Goal: Information Seeking & Learning: Learn about a topic

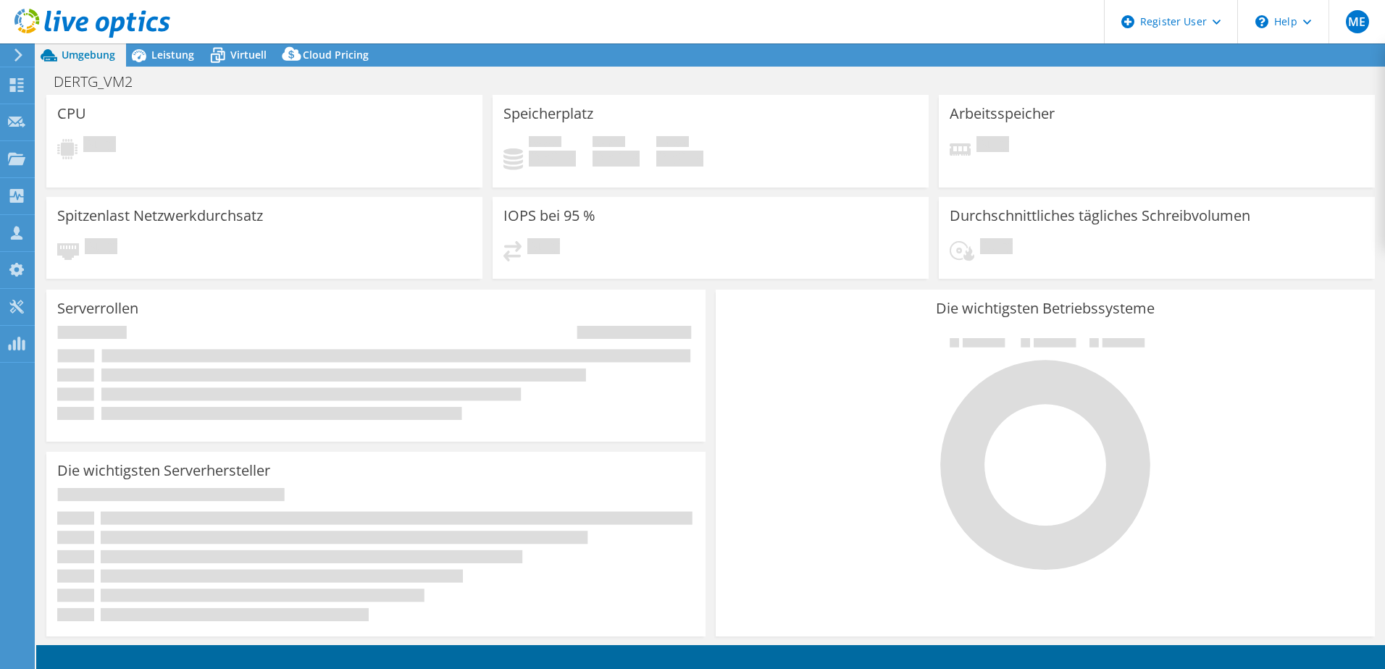
select select "USD"
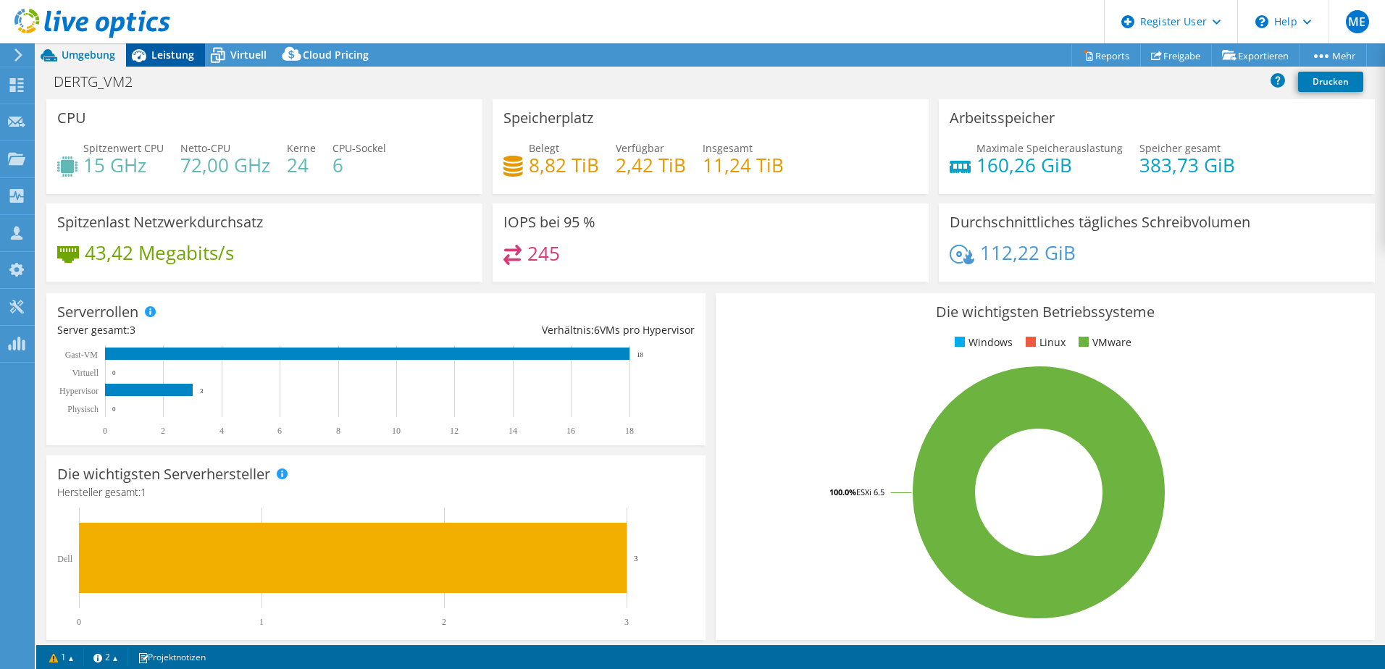
click at [171, 59] on span "Leistung" at bounding box center [172, 55] width 43 height 14
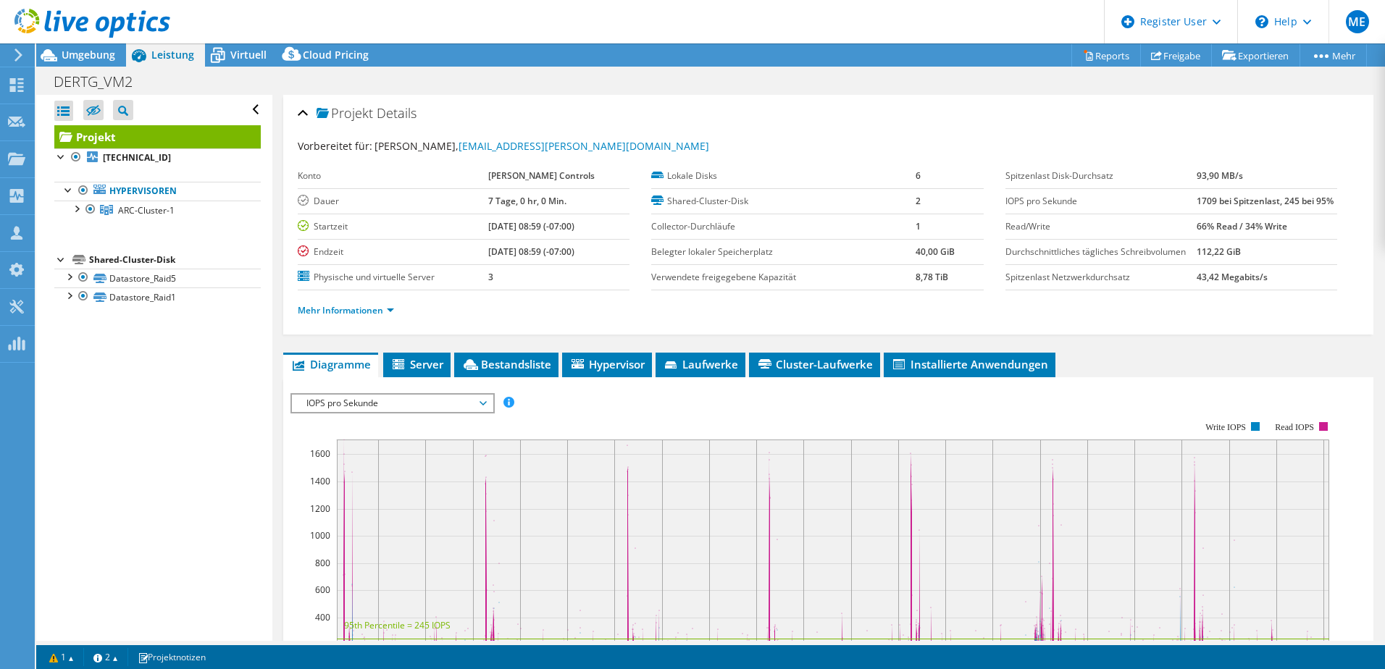
click at [341, 109] on span "Projekt" at bounding box center [344, 113] width 56 height 14
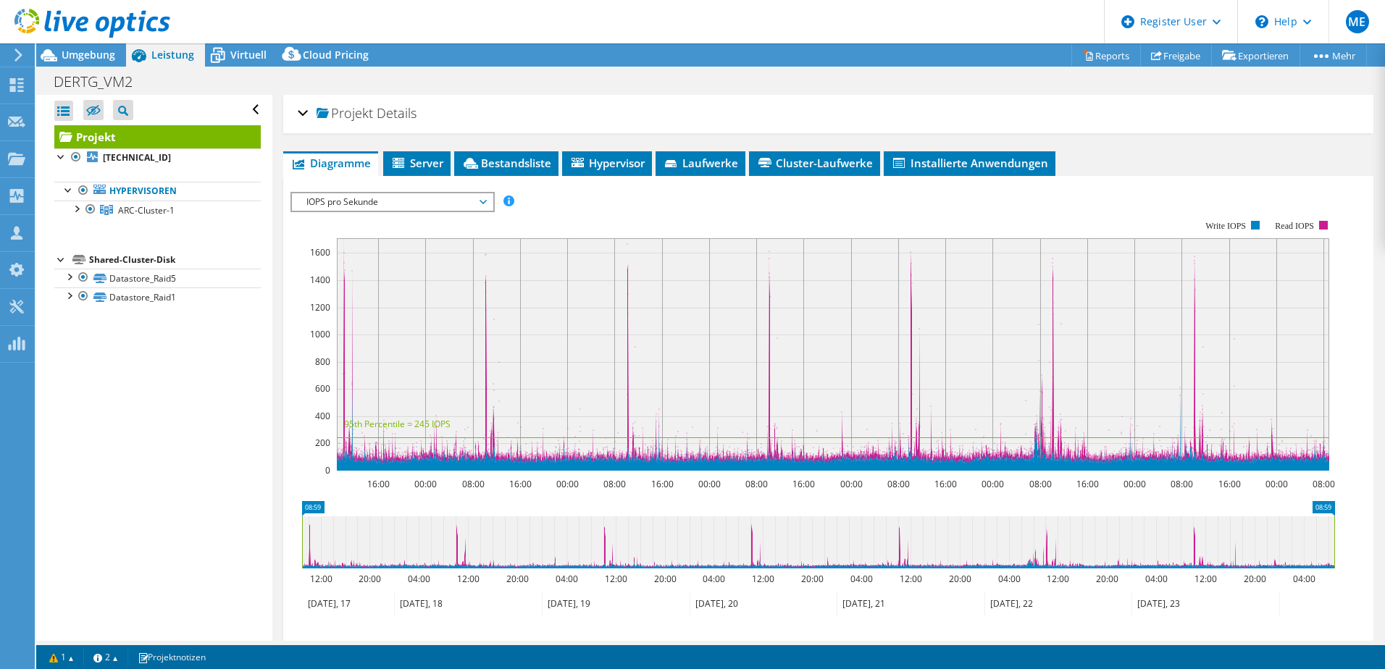
click at [299, 111] on div "Projekt Details" at bounding box center [828, 113] width 1061 height 31
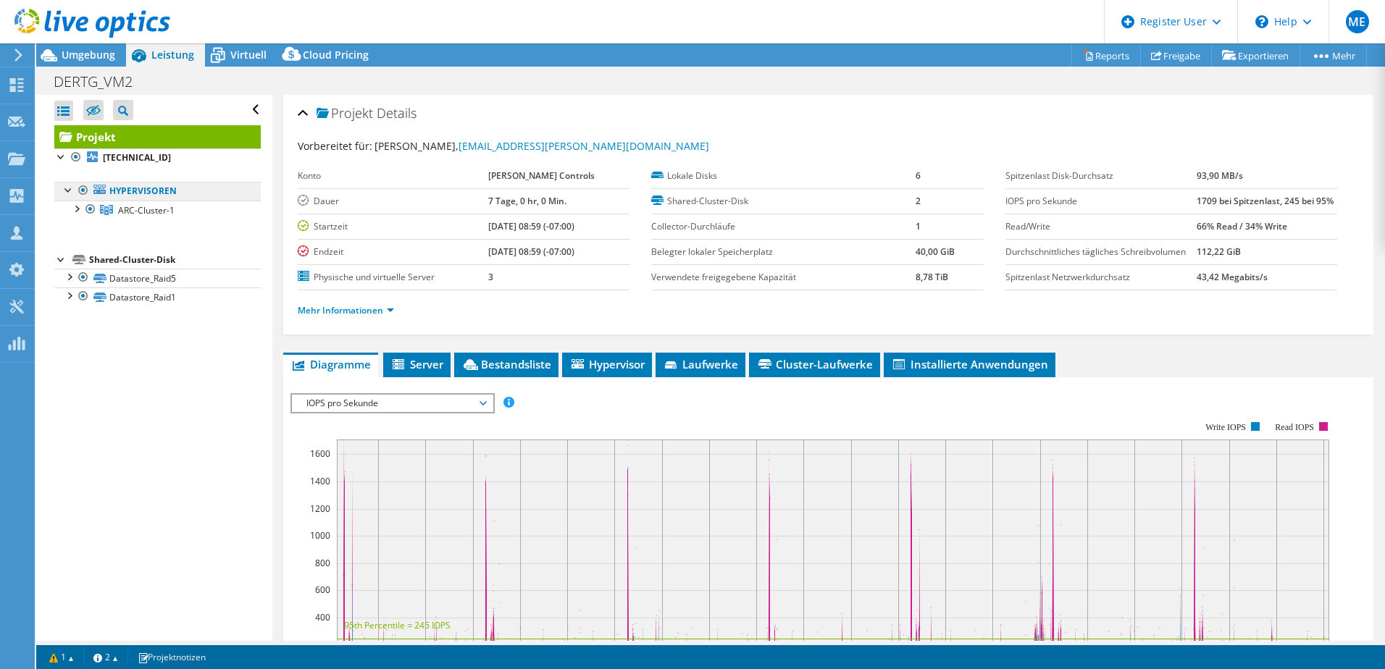
click at [125, 188] on link "Hypervisoren" at bounding box center [157, 191] width 206 height 19
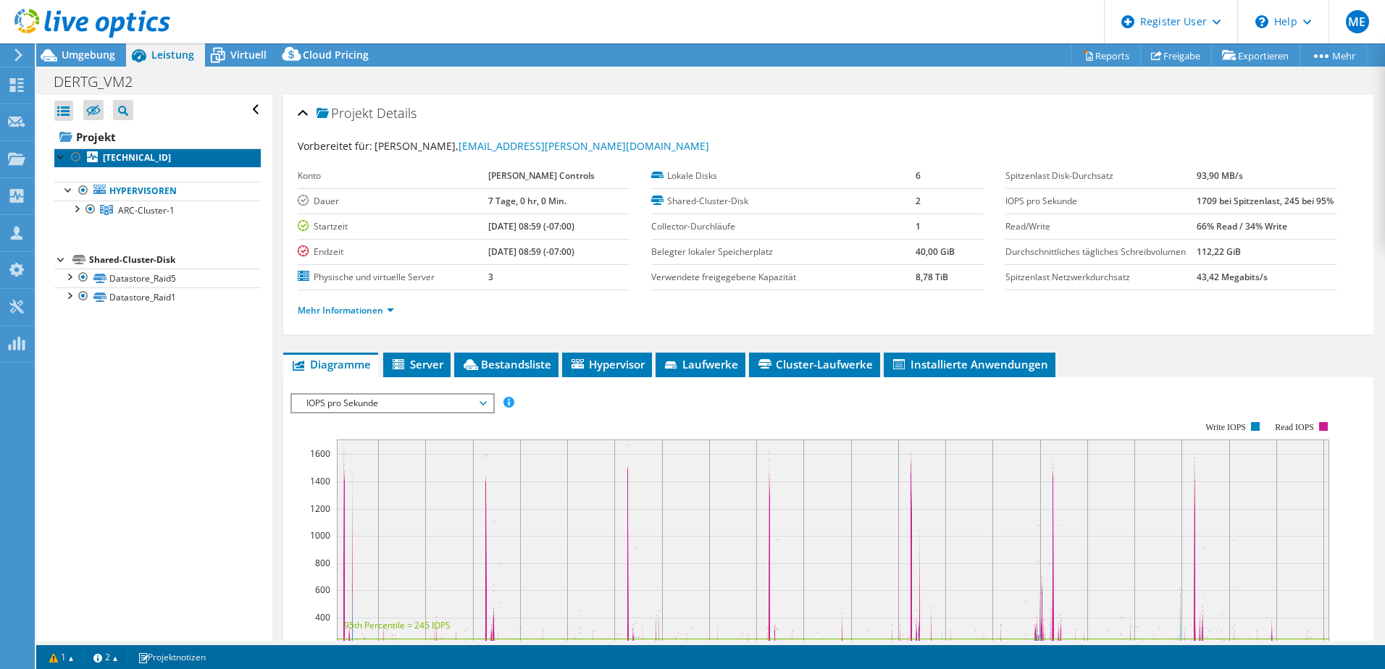
click at [120, 154] on b "[TECHNICAL_ID]" at bounding box center [137, 157] width 68 height 12
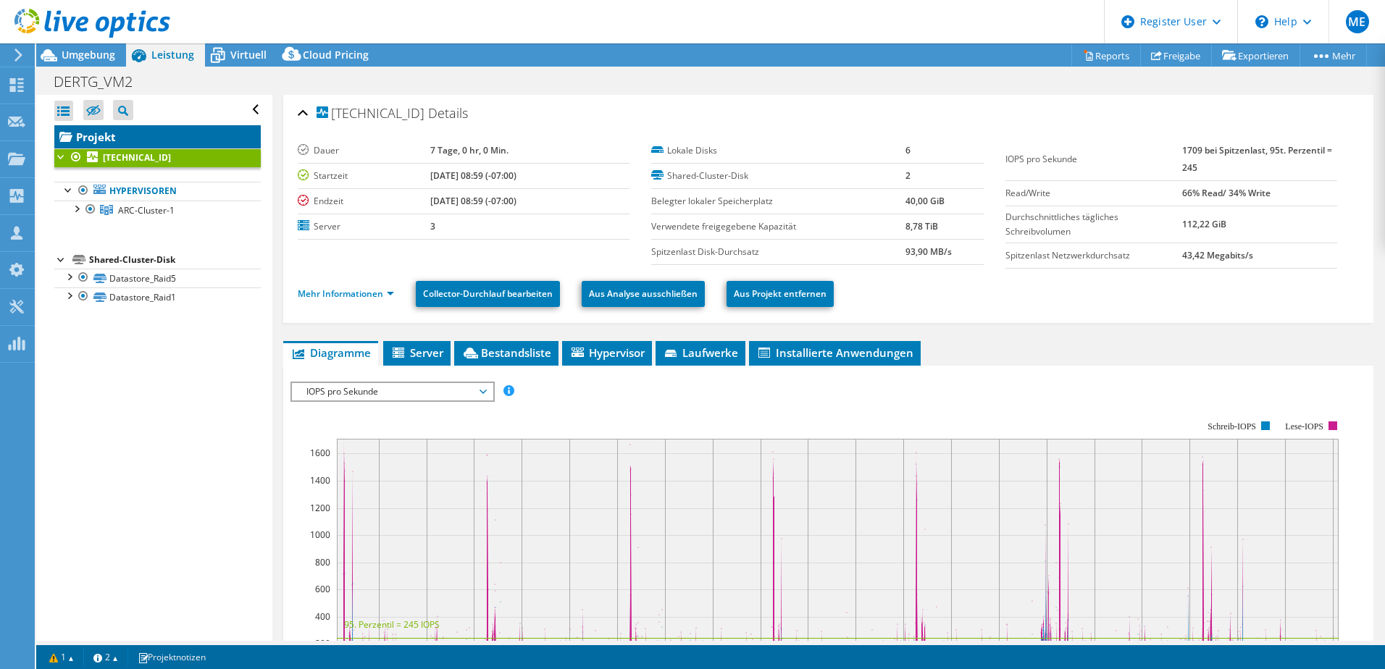
click at [101, 134] on link "Projekt" at bounding box center [157, 136] width 206 height 23
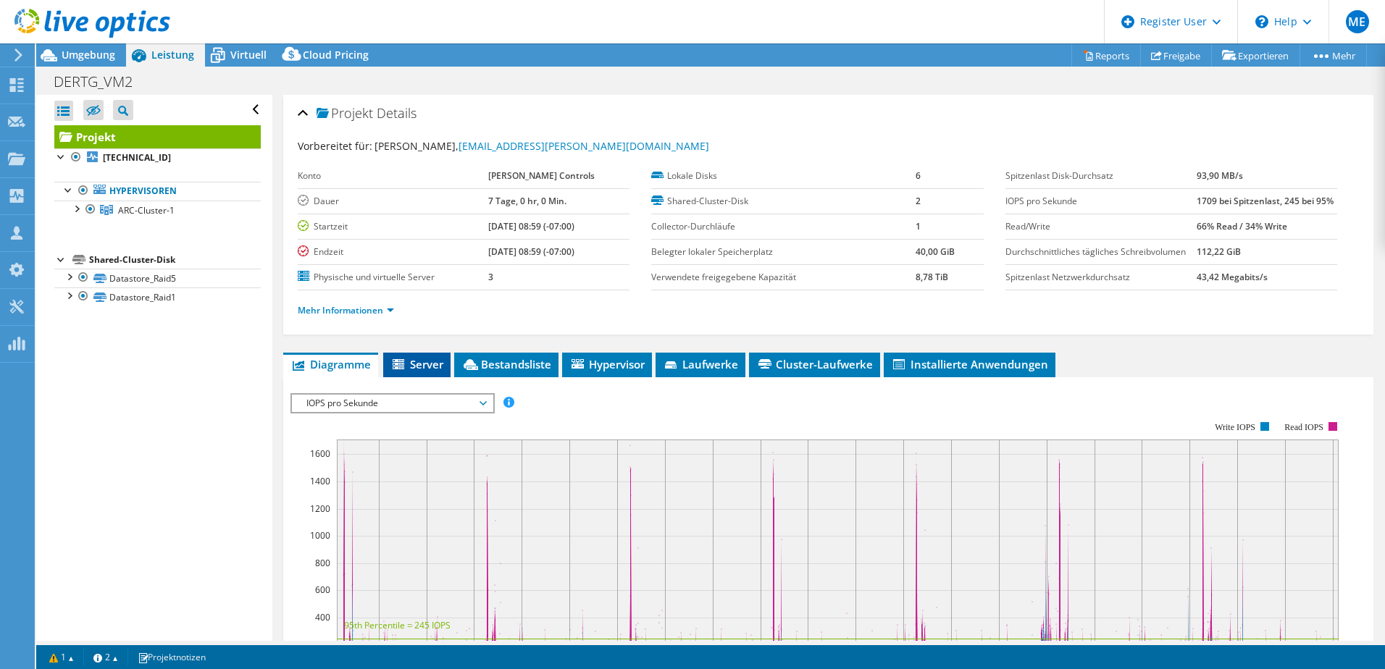
click at [440, 373] on li "Server" at bounding box center [416, 365] width 67 height 25
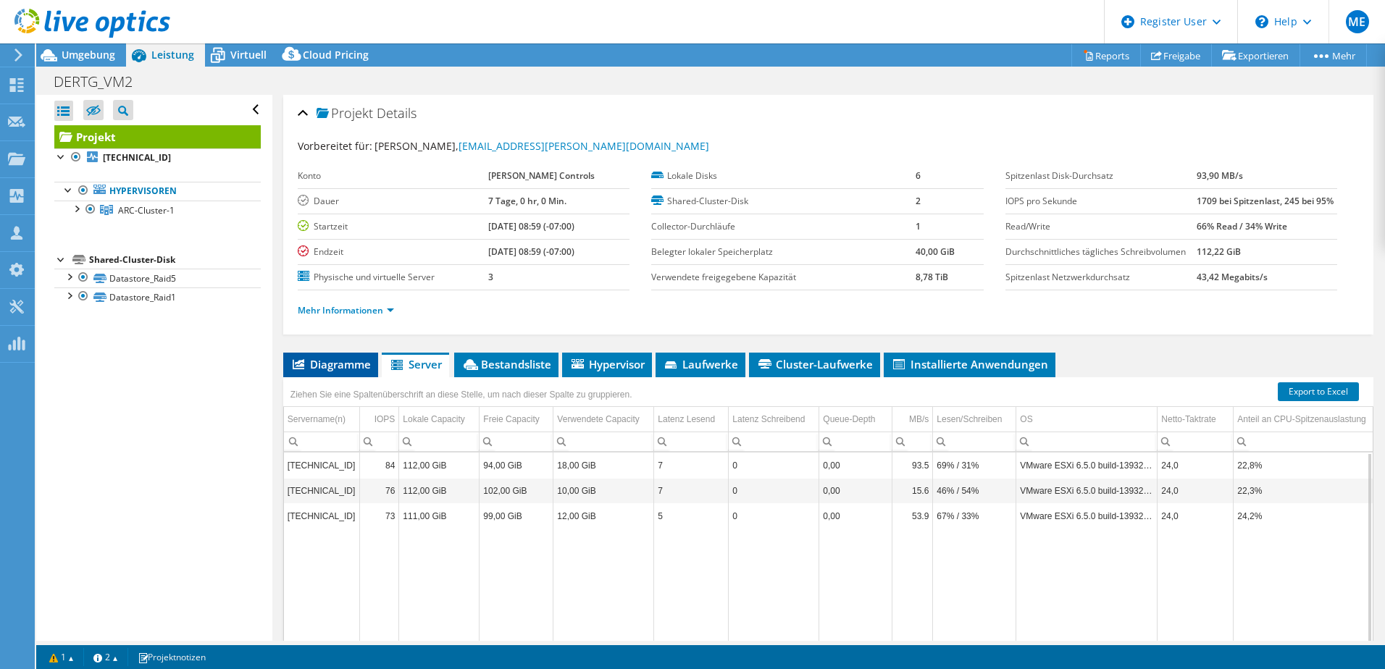
click at [326, 361] on span "Diagramme" at bounding box center [330, 364] width 80 height 14
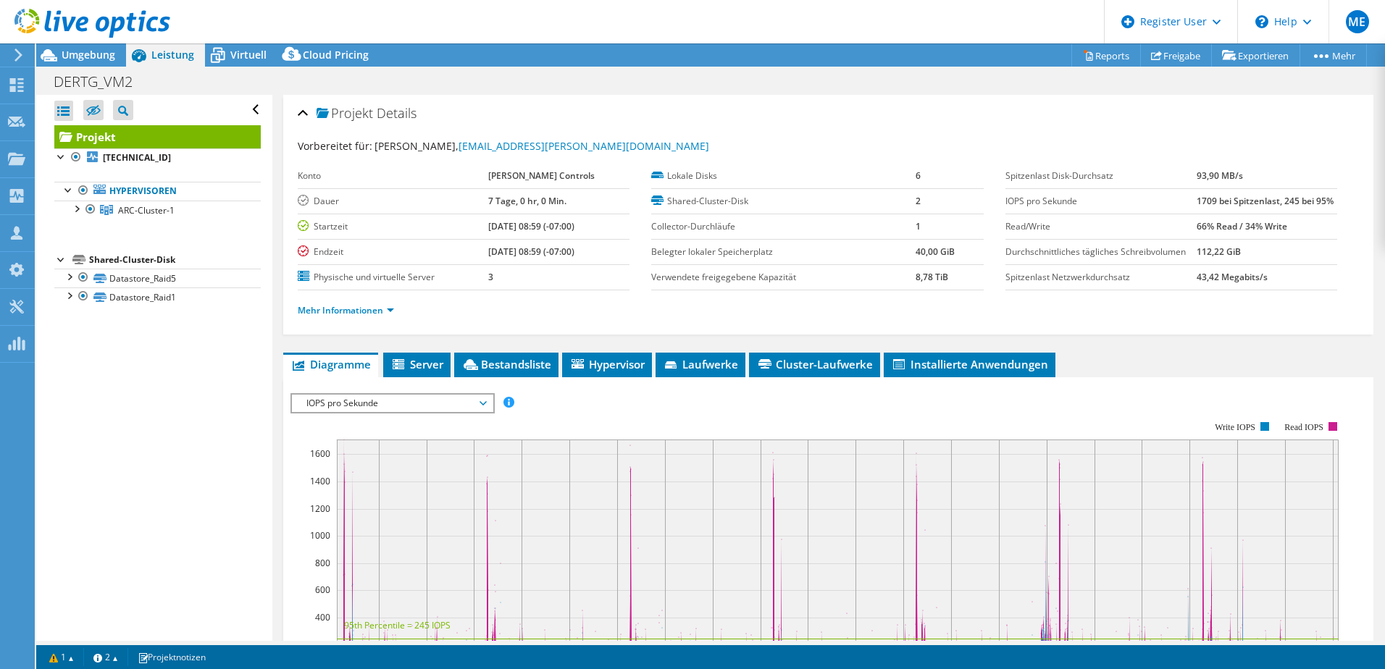
click at [361, 406] on span "IOPS pro Sekunde" at bounding box center [392, 403] width 186 height 17
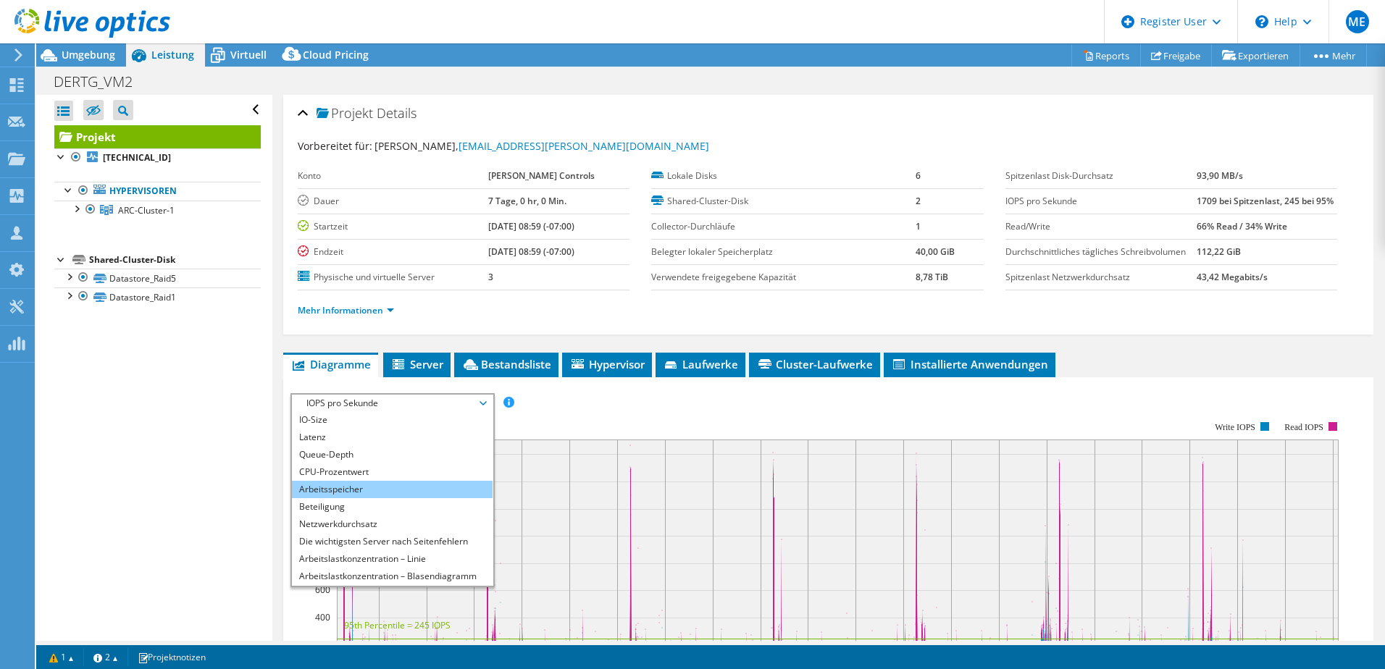
scroll to position [52, 0]
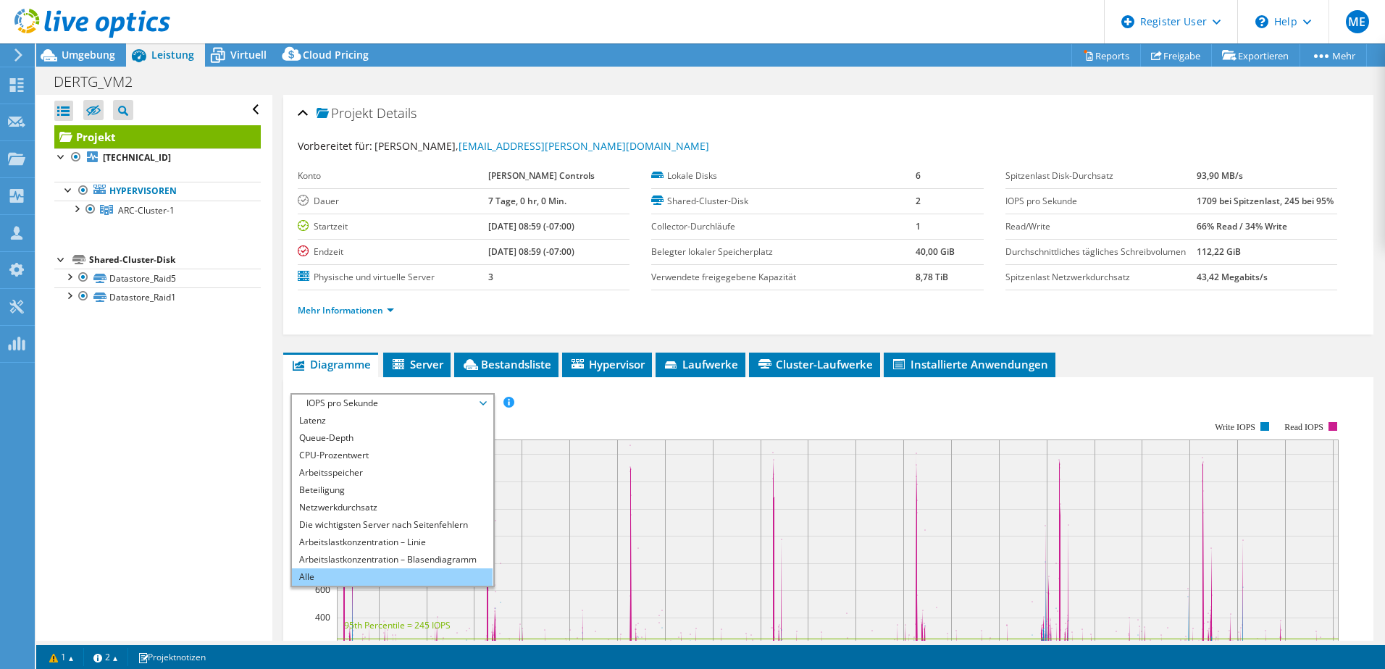
click at [332, 574] on li "Alle" at bounding box center [392, 576] width 201 height 17
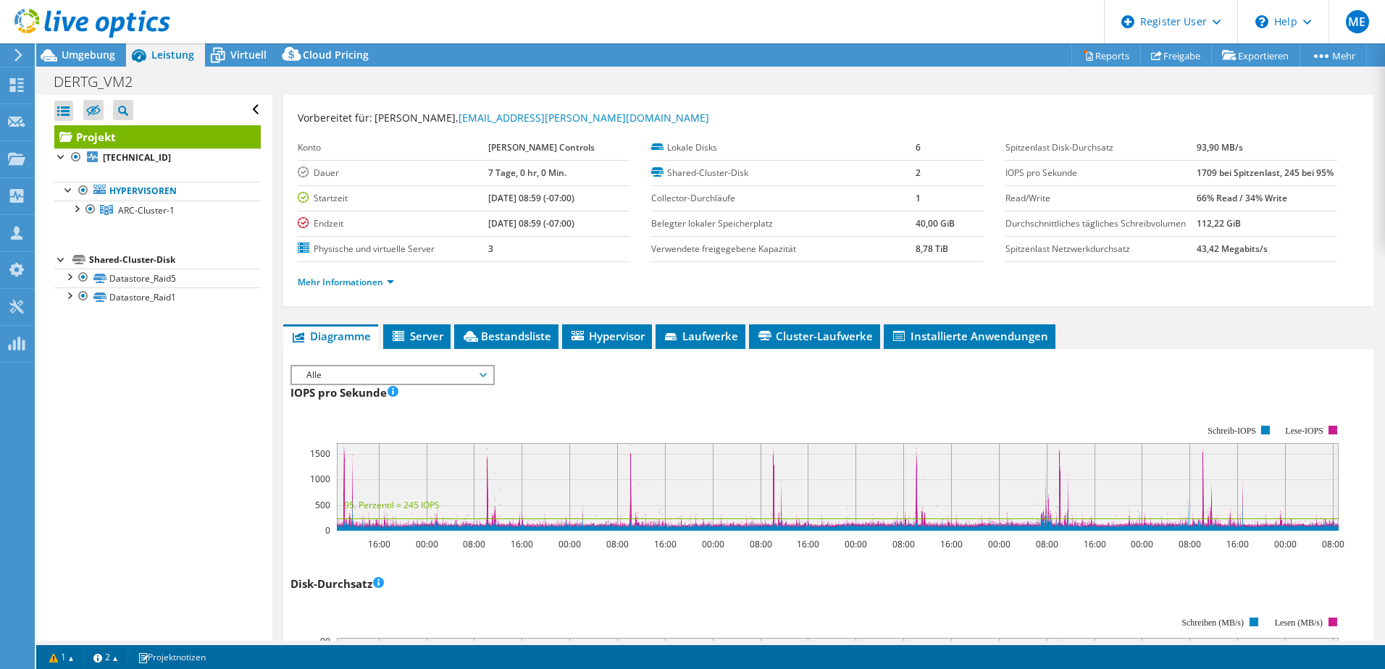
scroll to position [0, 0]
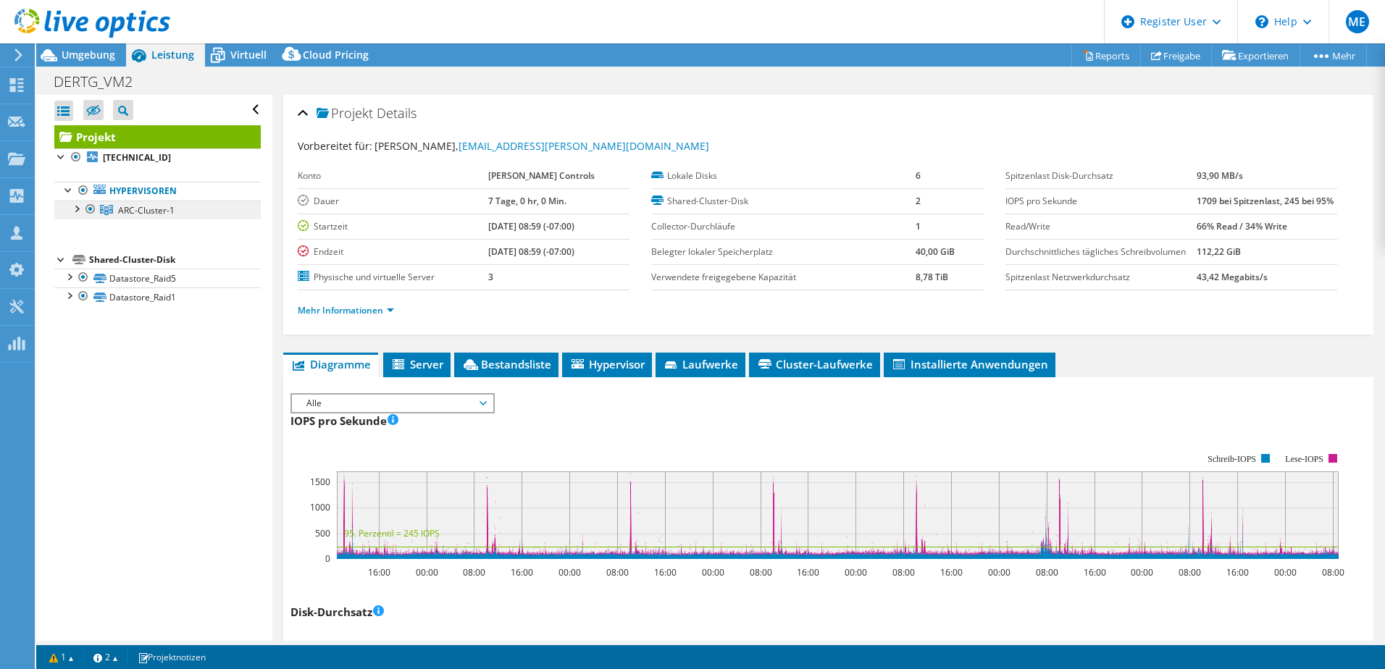
click at [164, 211] on span "ARC-Cluster-1" at bounding box center [146, 210] width 56 height 12
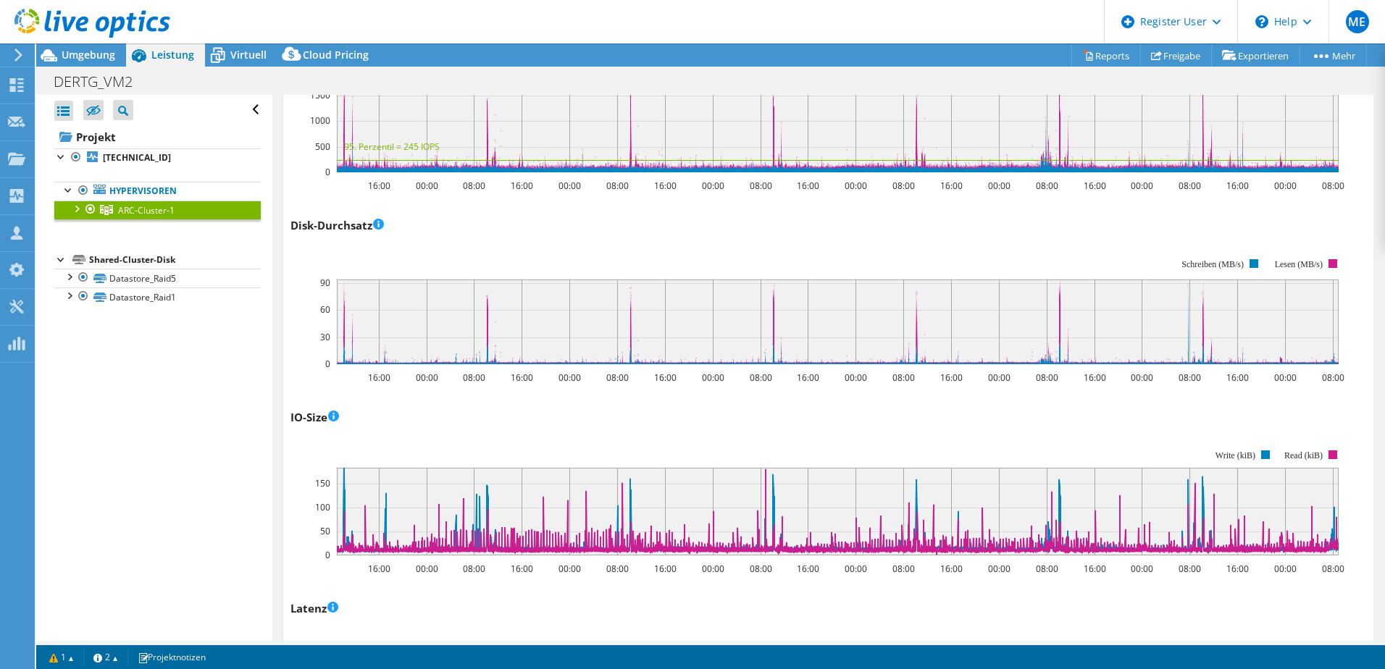
scroll to position [579, 0]
